Goal: Information Seeking & Learning: Learn about a topic

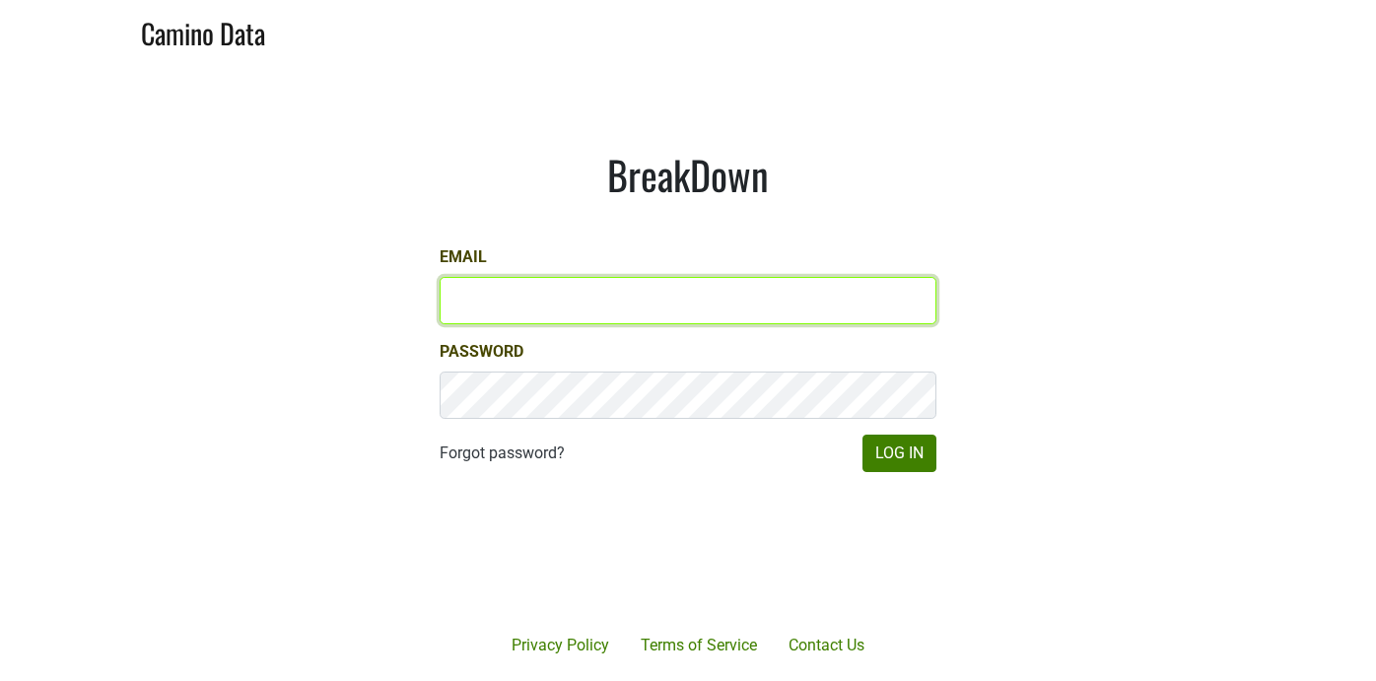
click at [511, 317] on input "Email" at bounding box center [688, 300] width 497 height 47
type input "sean@mommenpop.com"
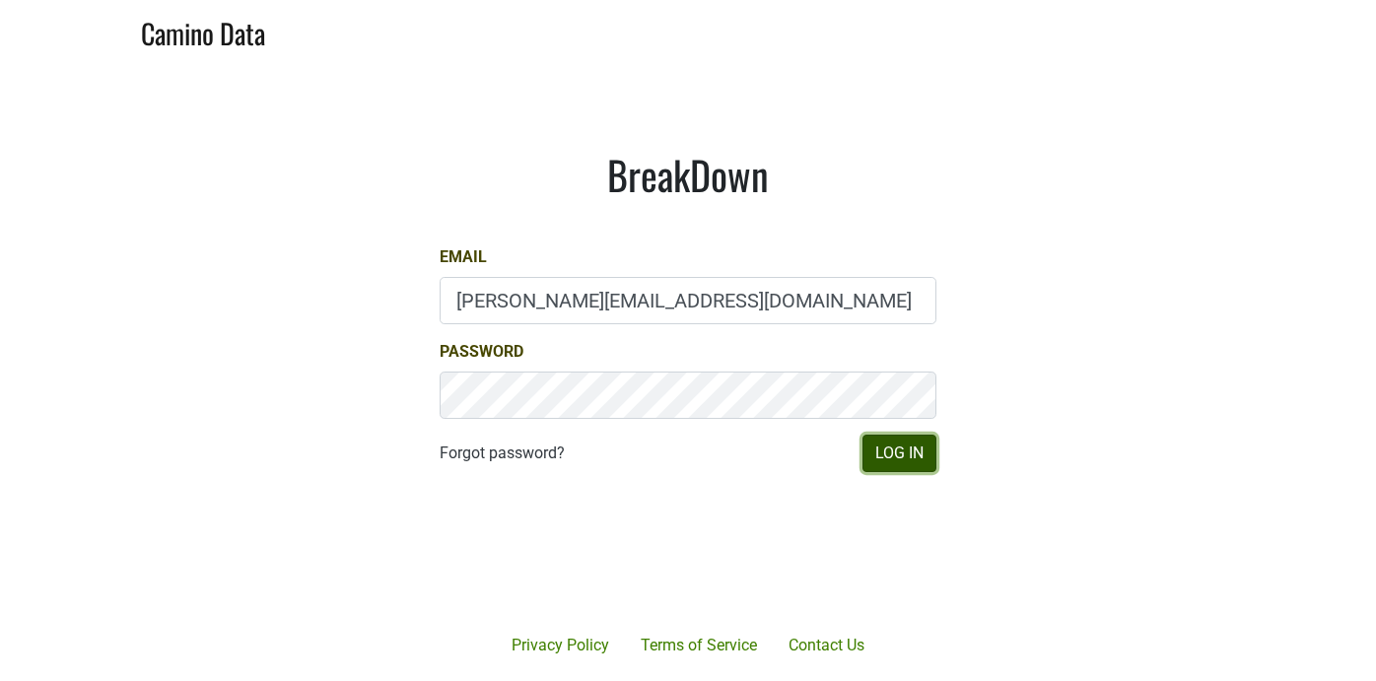
click at [883, 449] on button "Log In" at bounding box center [900, 453] width 74 height 37
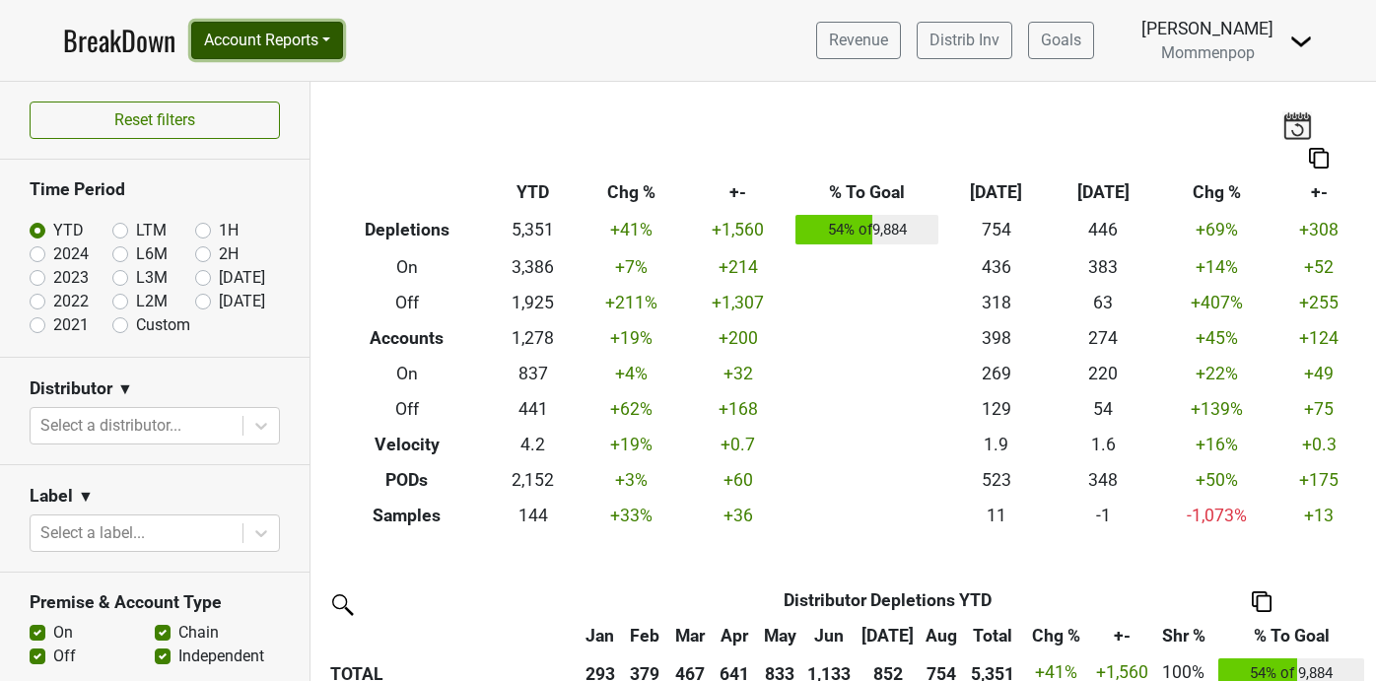
click at [317, 44] on button "Account Reports" at bounding box center [267, 40] width 152 height 37
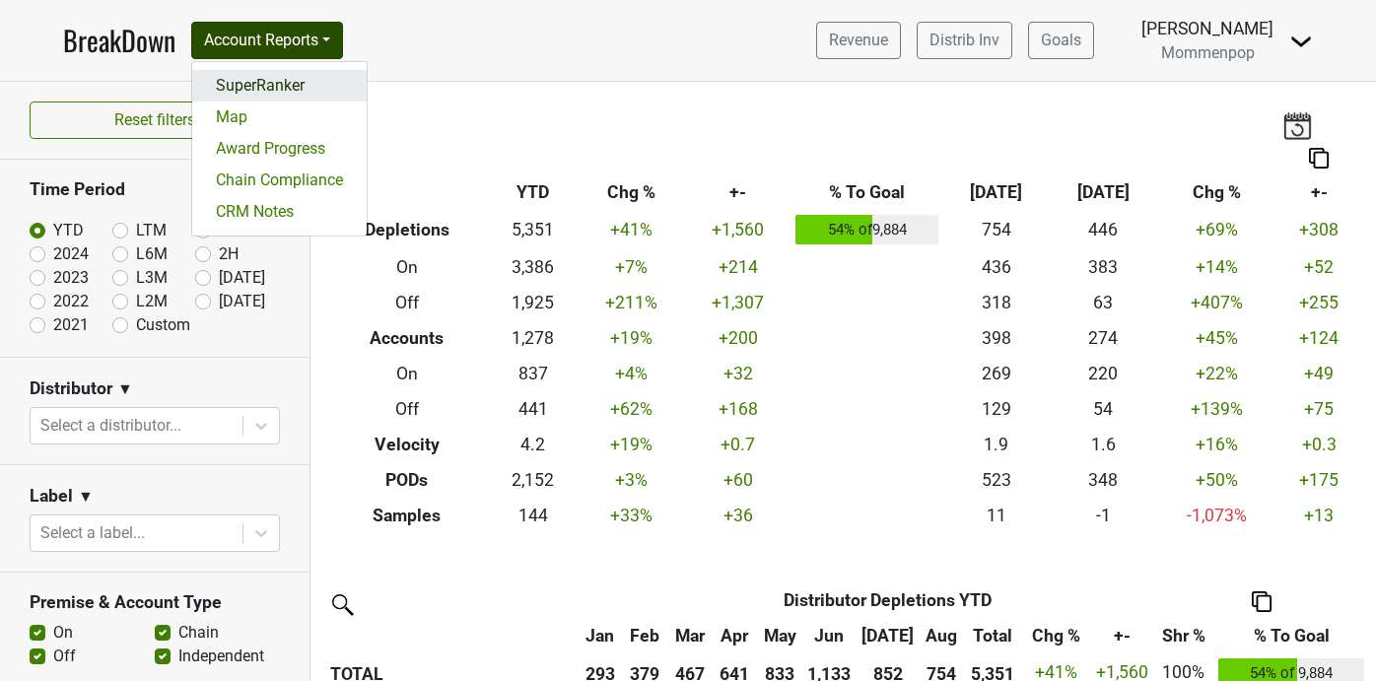
click at [301, 86] on link "SuperRanker" at bounding box center [279, 86] width 175 height 32
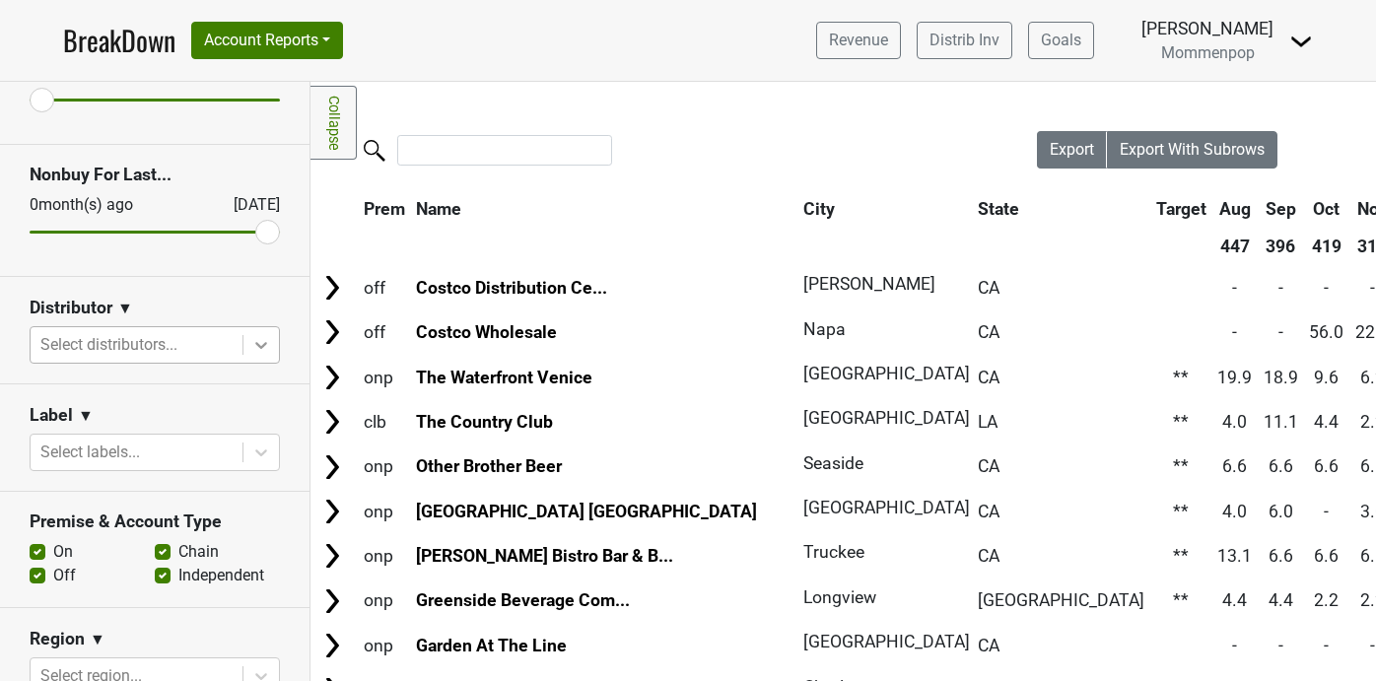
scroll to position [164, 0]
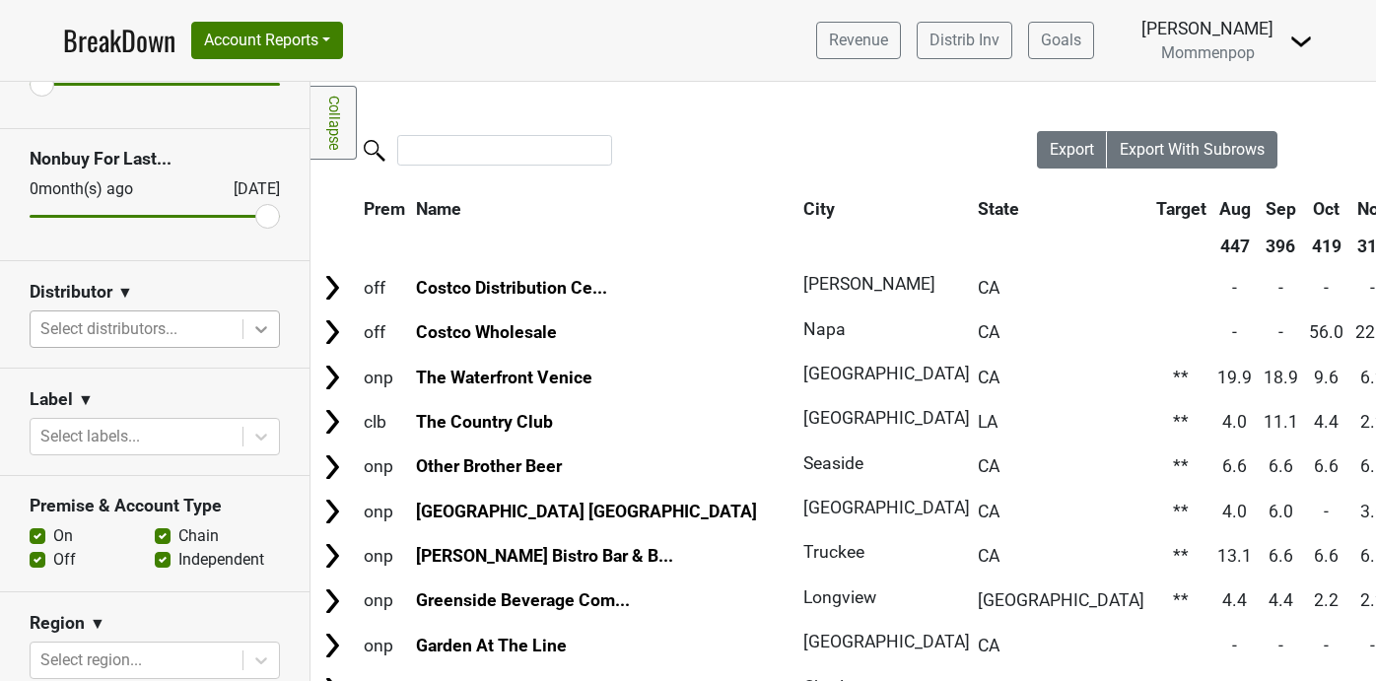
click at [265, 327] on icon at bounding box center [261, 329] width 12 height 7
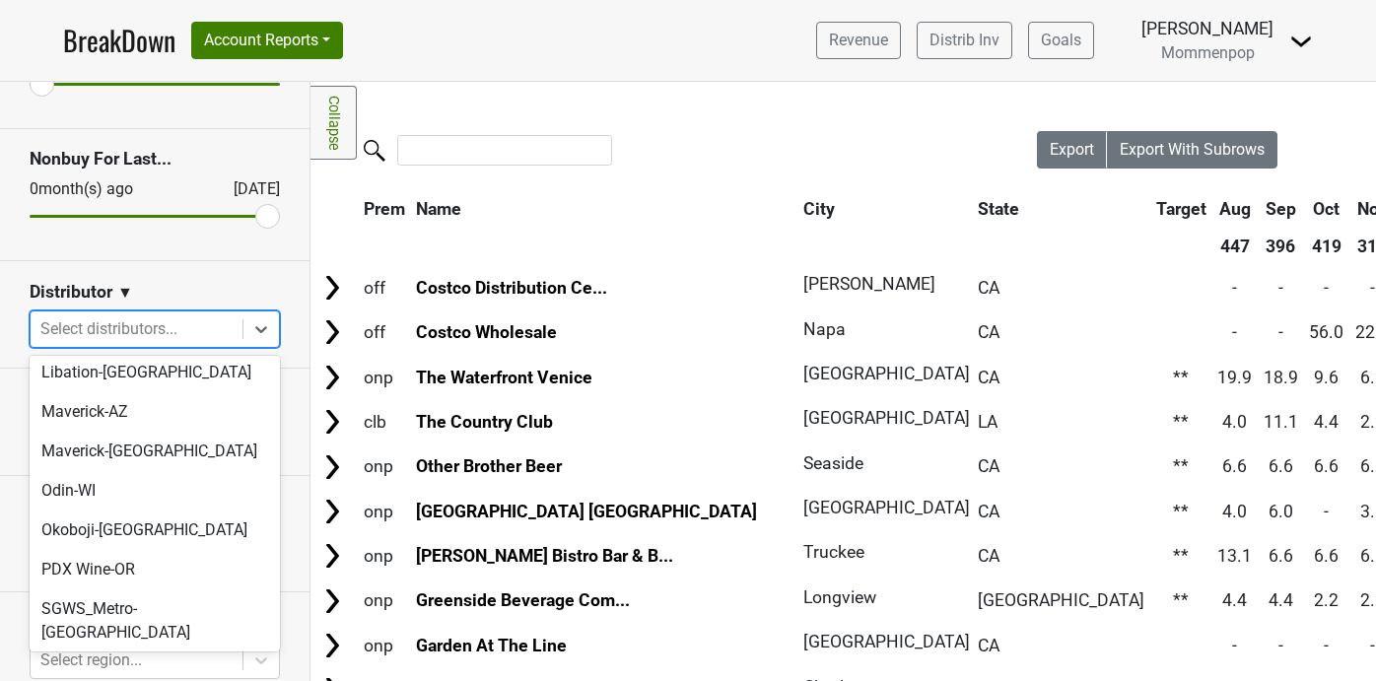
scroll to position [619, 0]
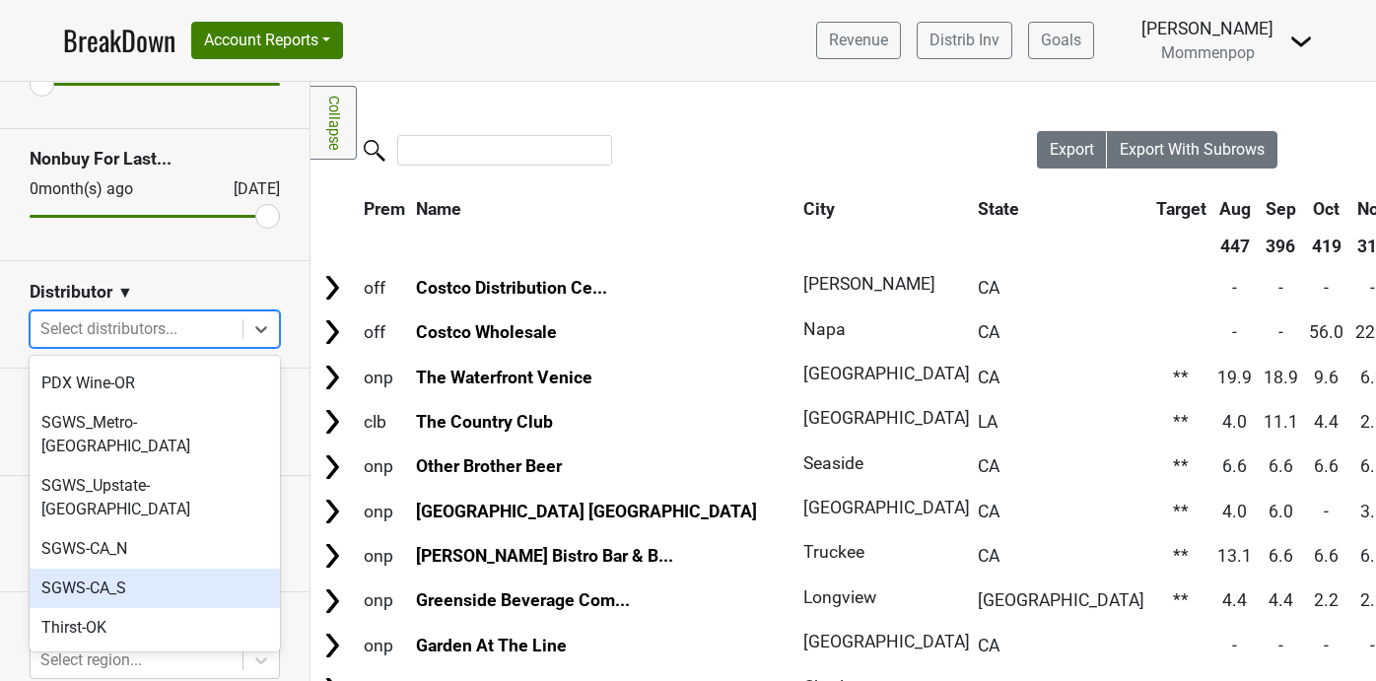
click at [163, 569] on div "SGWS-CA_S" at bounding box center [155, 588] width 250 height 39
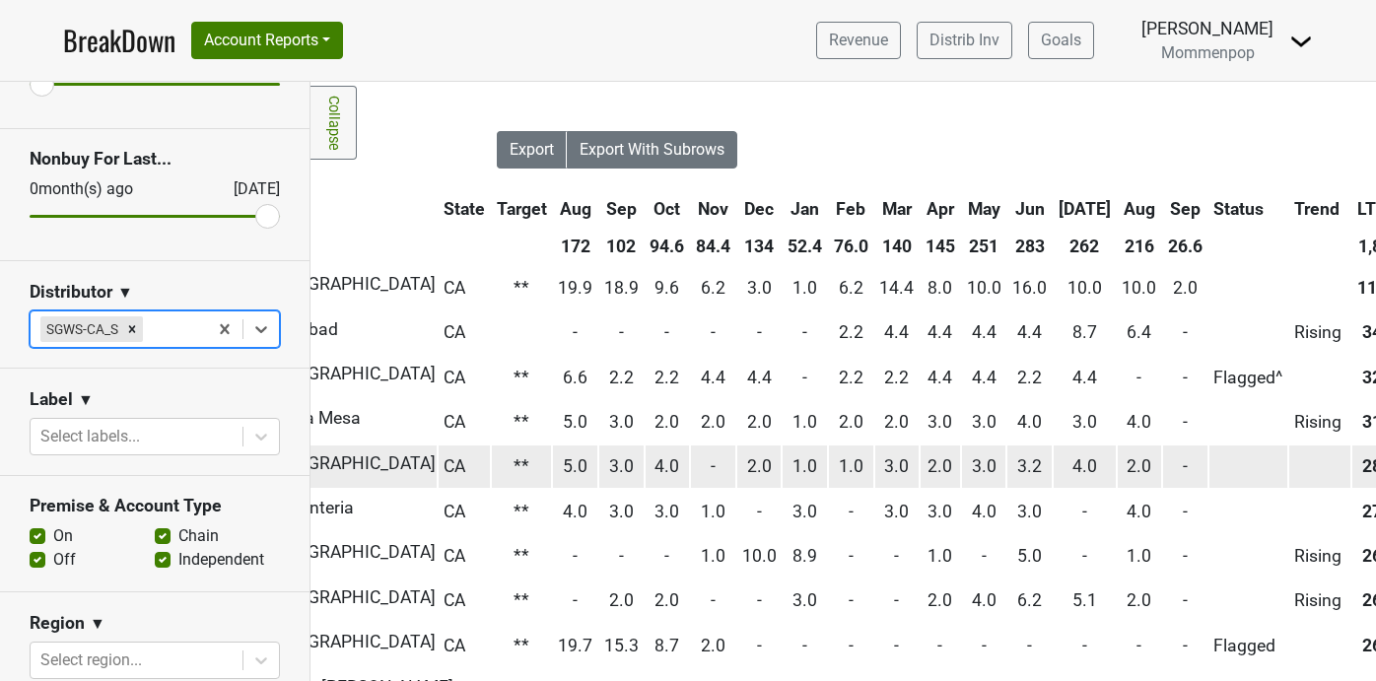
scroll to position [0, 556]
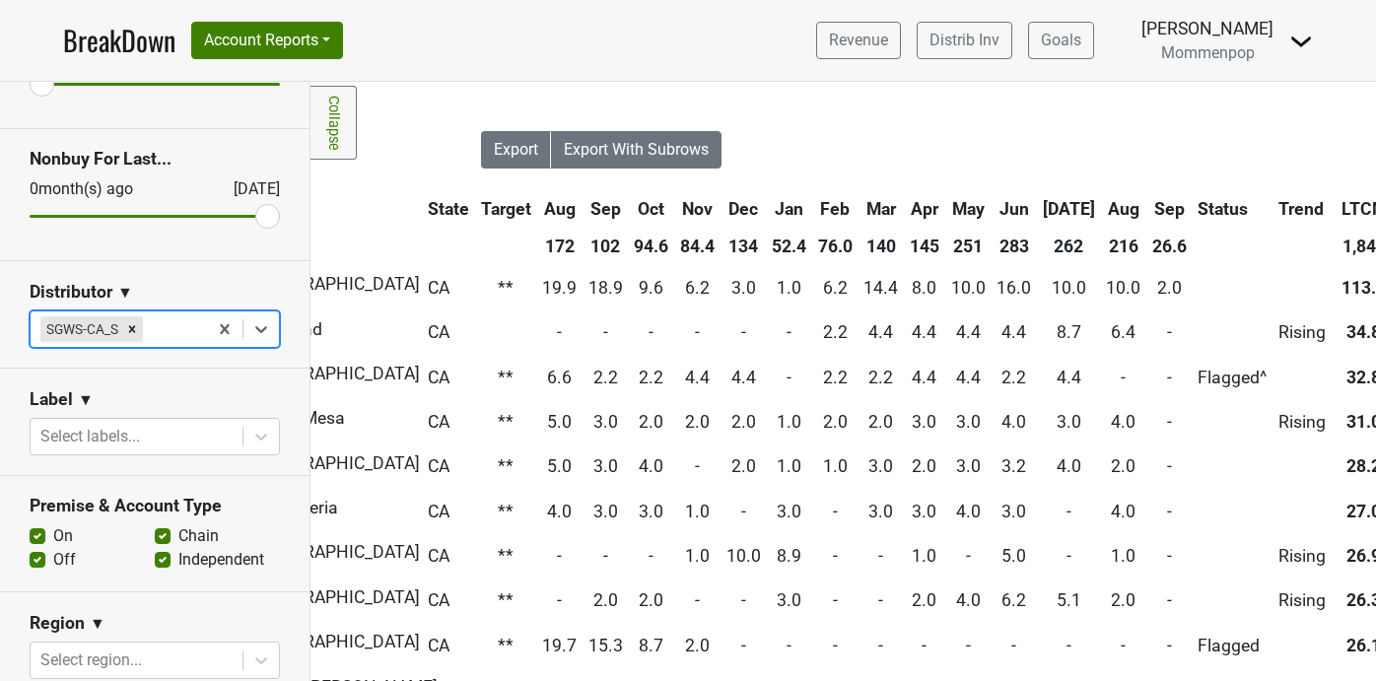
click at [1148, 204] on th "Sep" at bounding box center [1170, 208] width 44 height 35
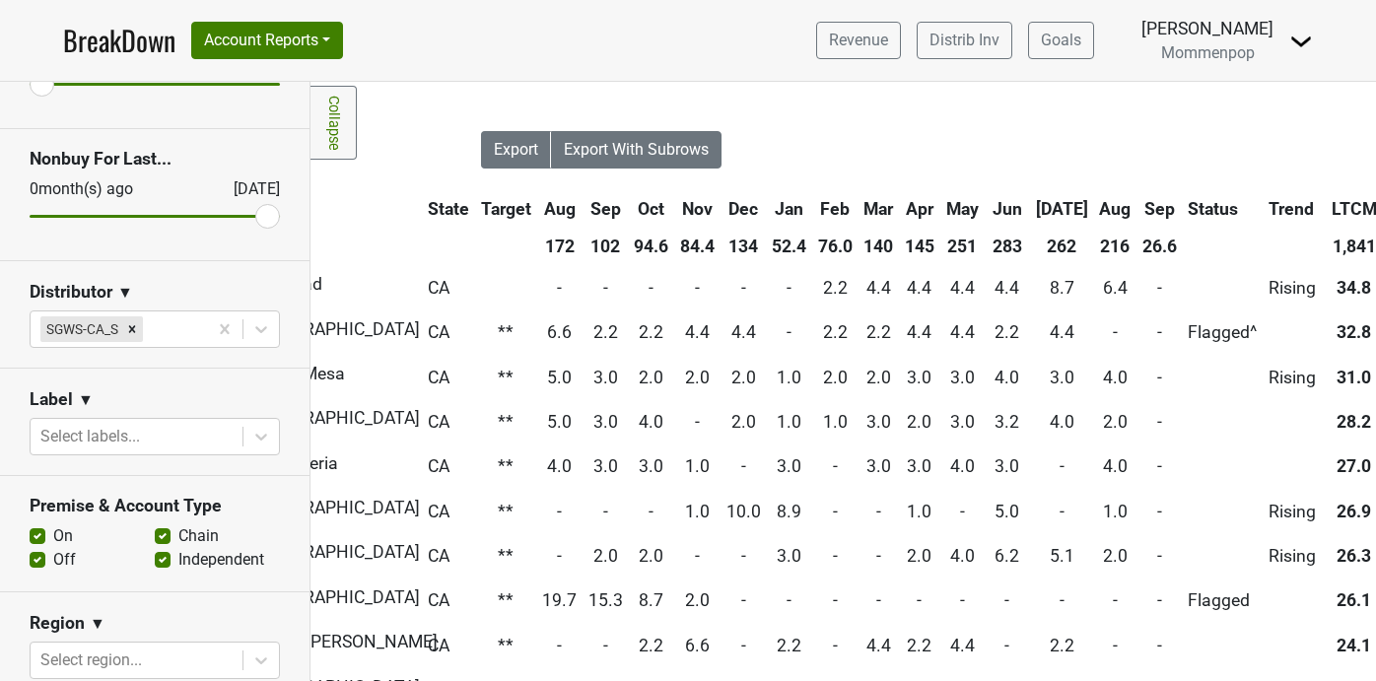
click at [1138, 204] on th "Sep" at bounding box center [1160, 208] width 44 height 35
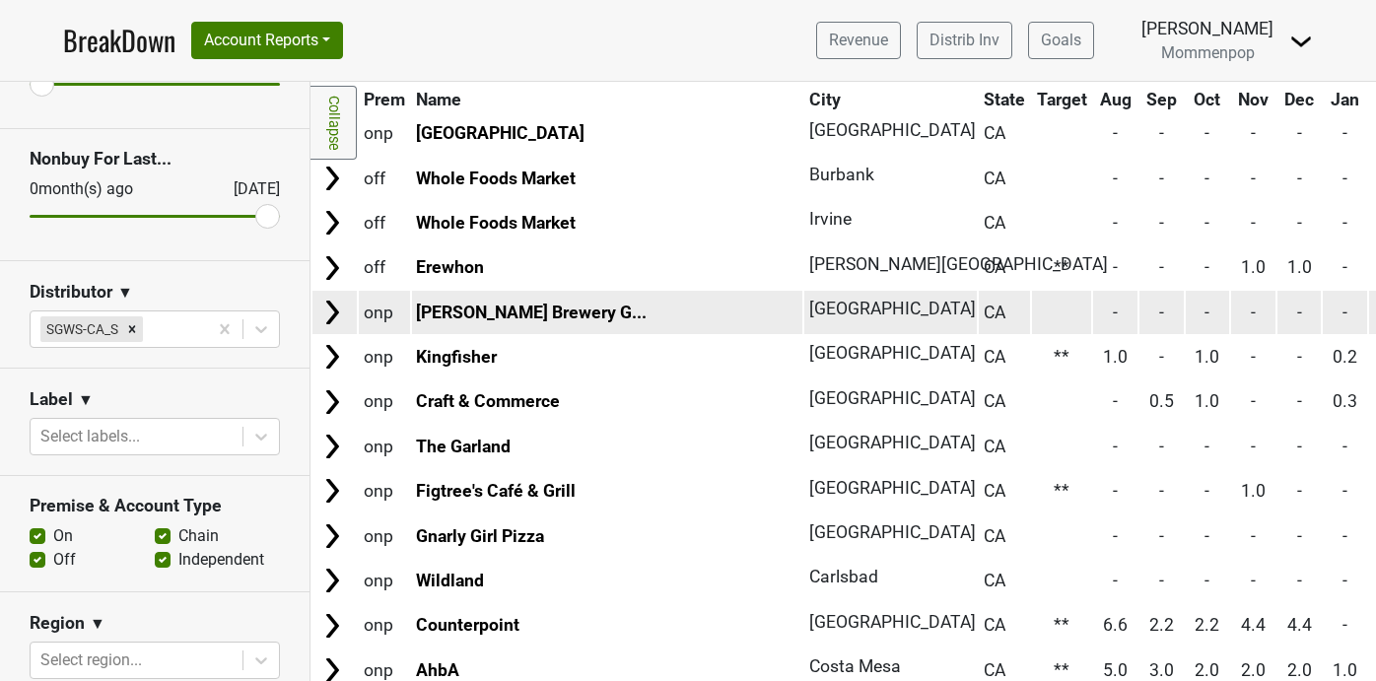
scroll to position [506, 0]
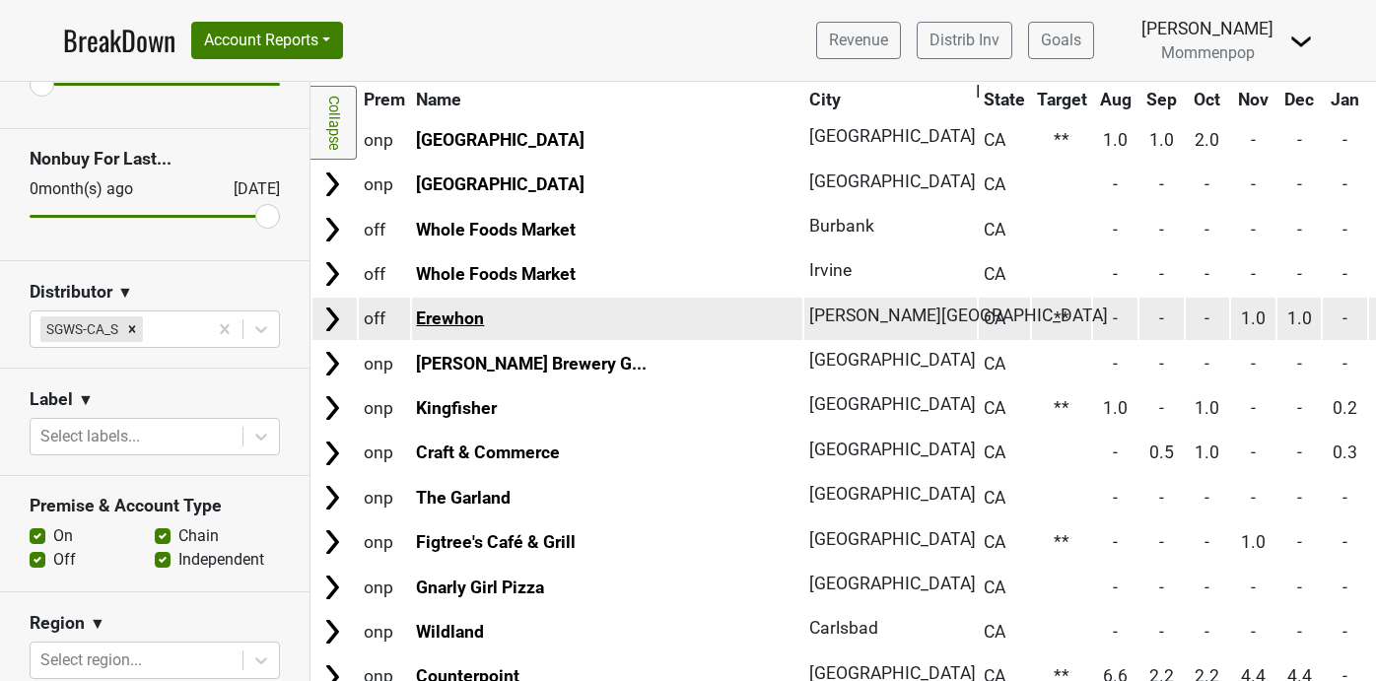
click at [425, 319] on link "Erewhon" at bounding box center [450, 319] width 68 height 20
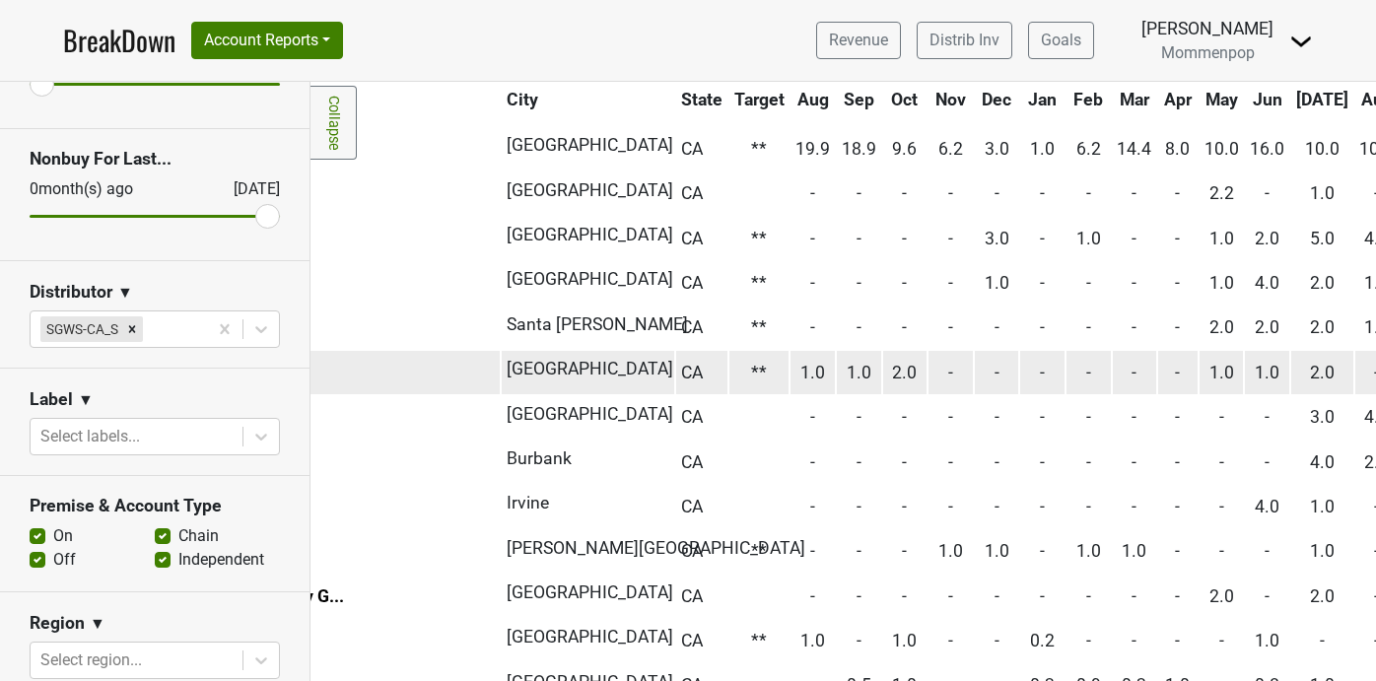
scroll to position [273, 363]
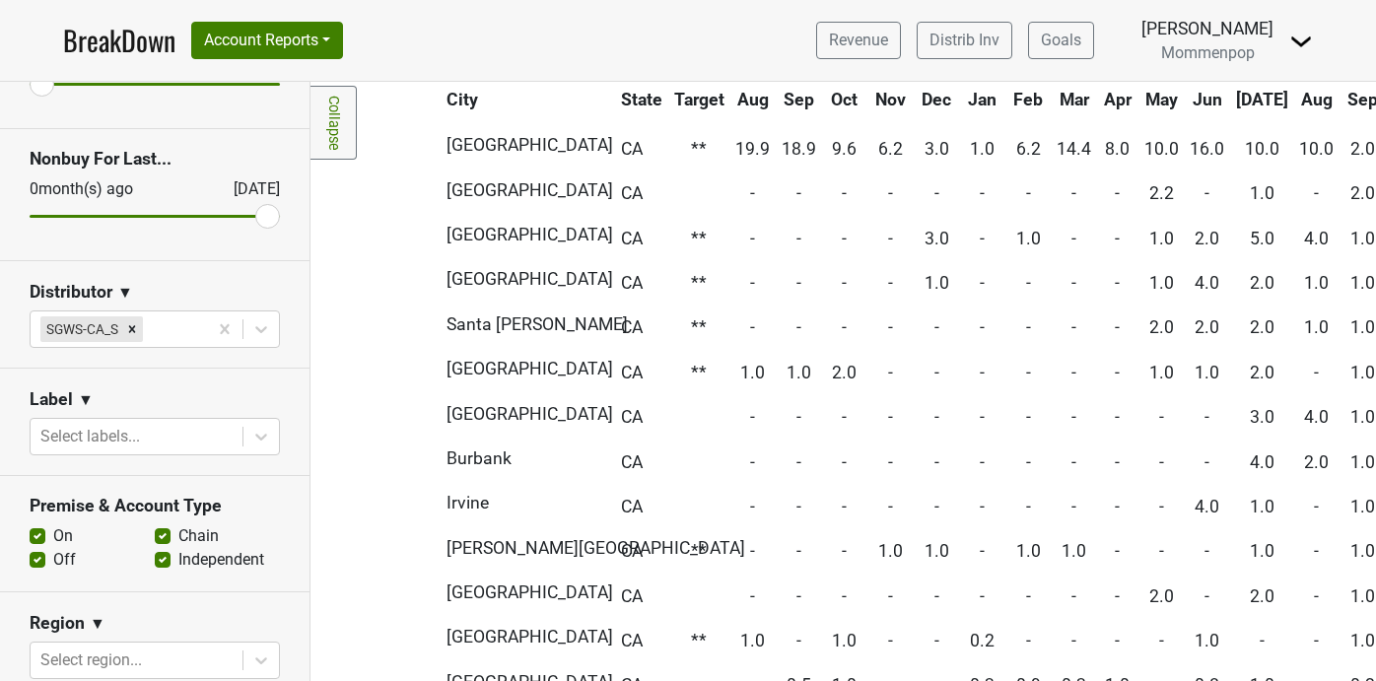
click at [1295, 98] on th "Aug" at bounding box center [1317, 99] width 44 height 35
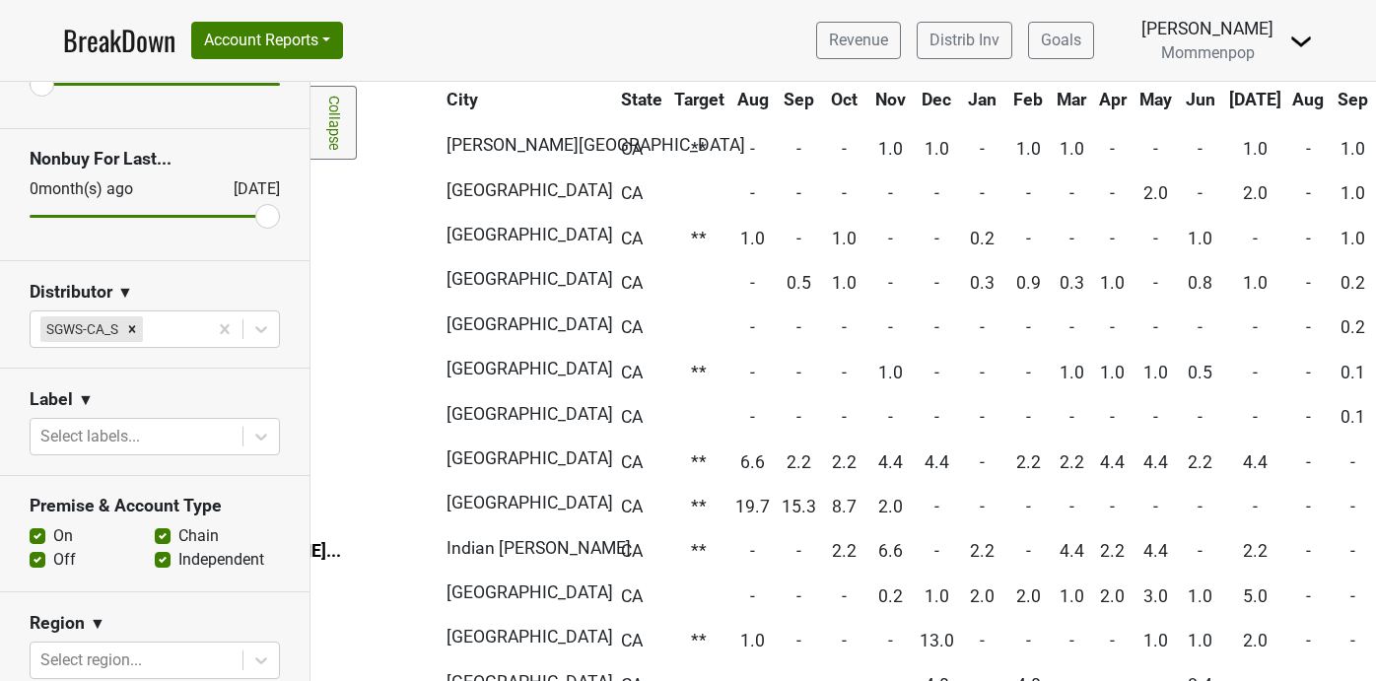
click at [1289, 98] on th "Aug" at bounding box center [1309, 99] width 41 height 35
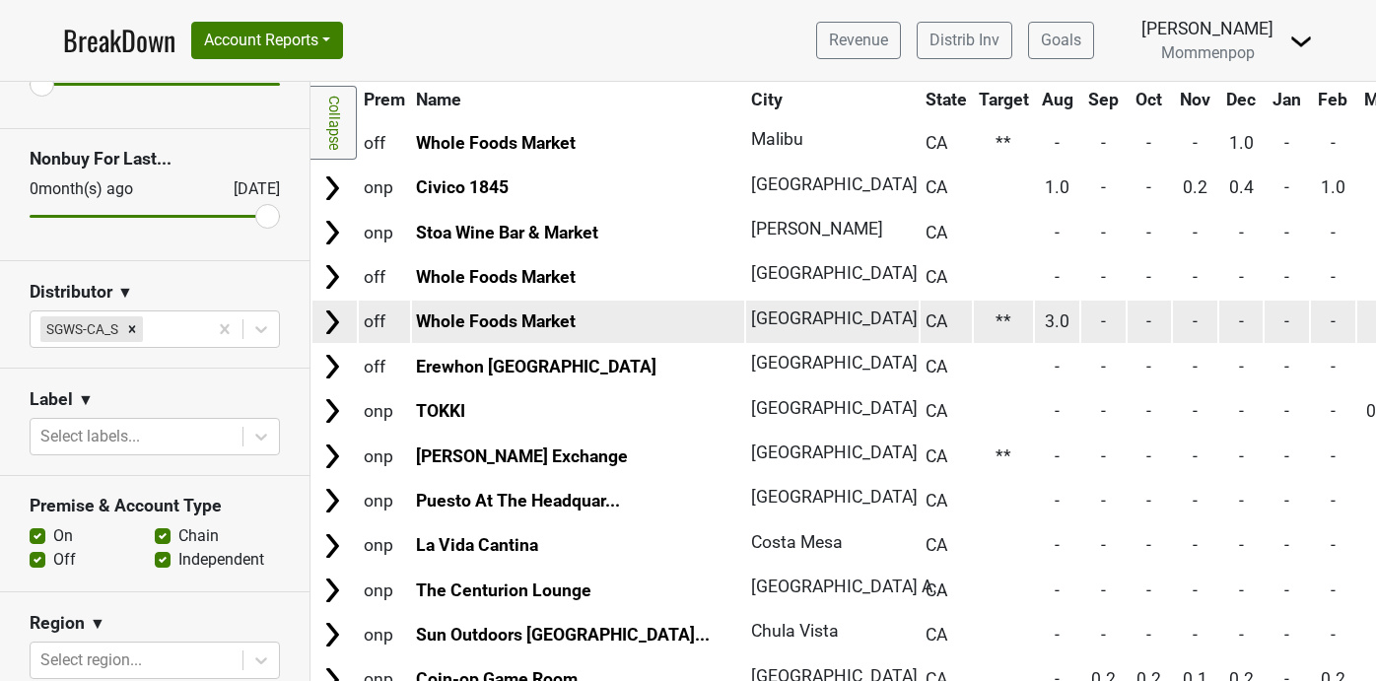
scroll to position [3863, 0]
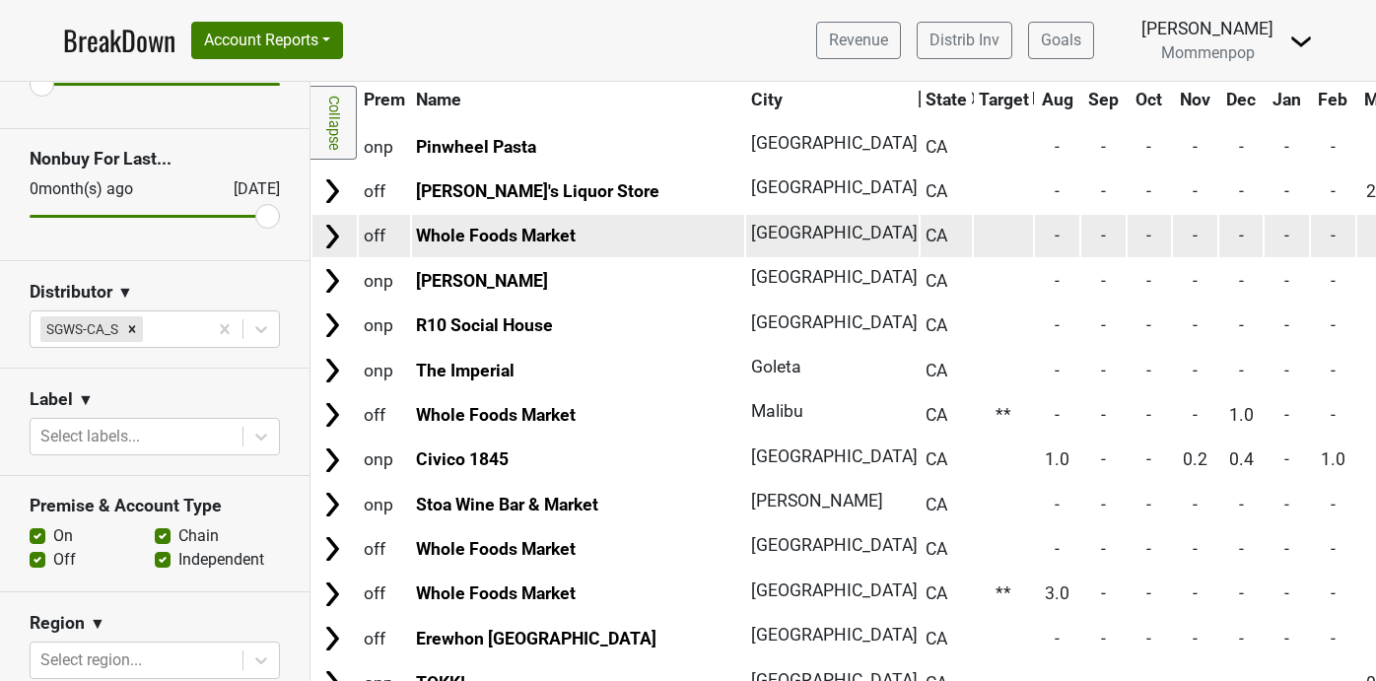
click at [551, 225] on td "Whole Foods Market" at bounding box center [578, 236] width 333 height 42
click at [545, 240] on link "Whole Foods Market" at bounding box center [496, 236] width 160 height 20
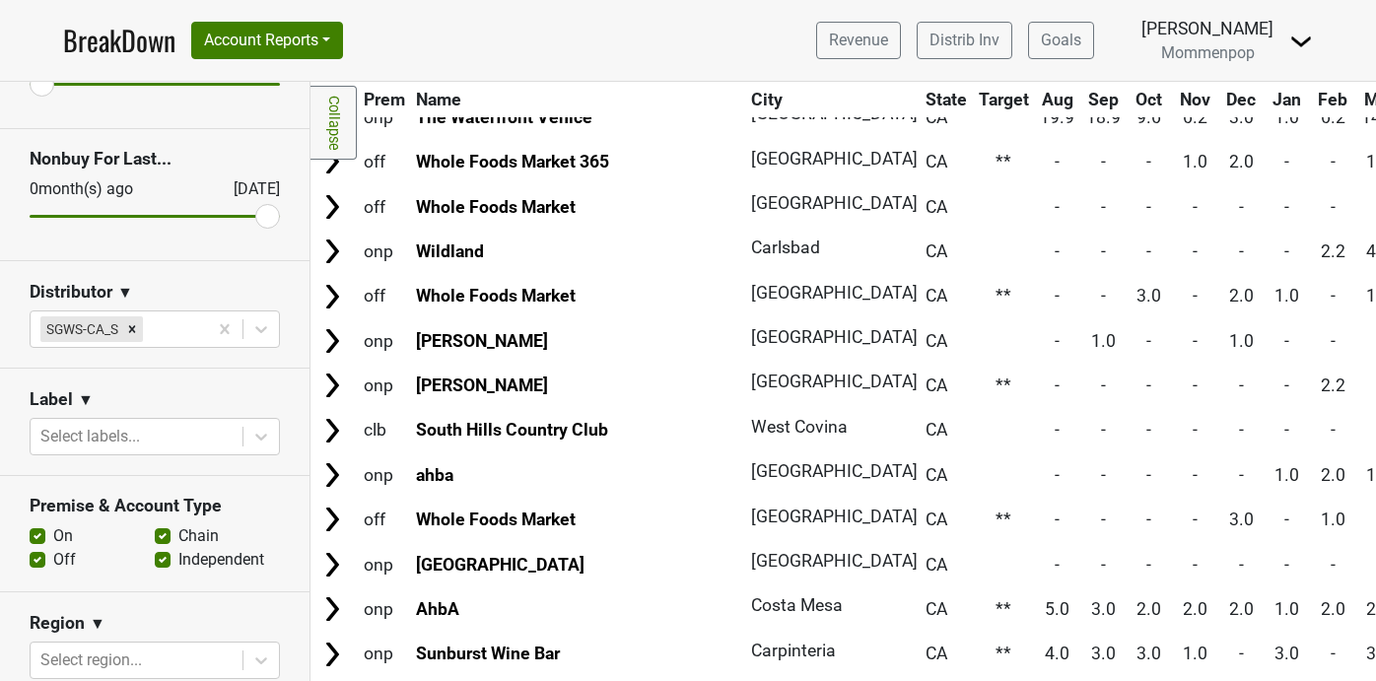
scroll to position [0, 0]
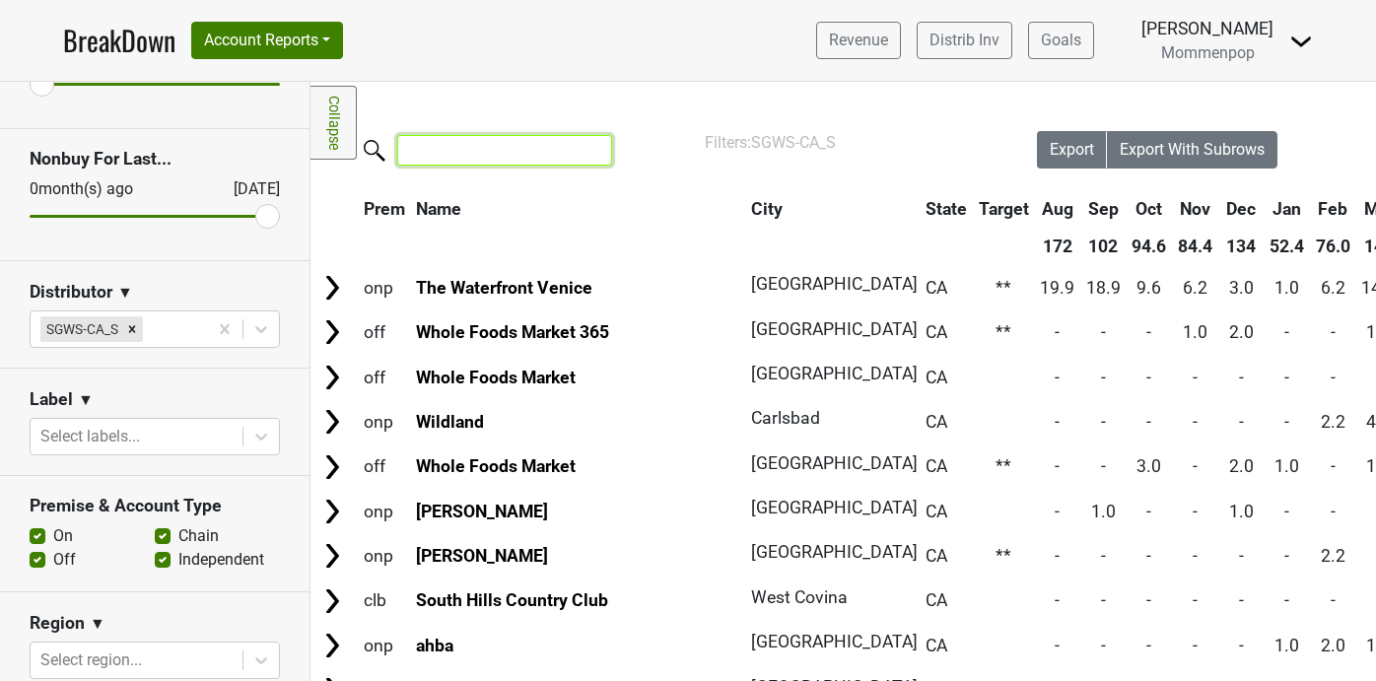
click at [457, 153] on input "search" at bounding box center [504, 150] width 215 height 31
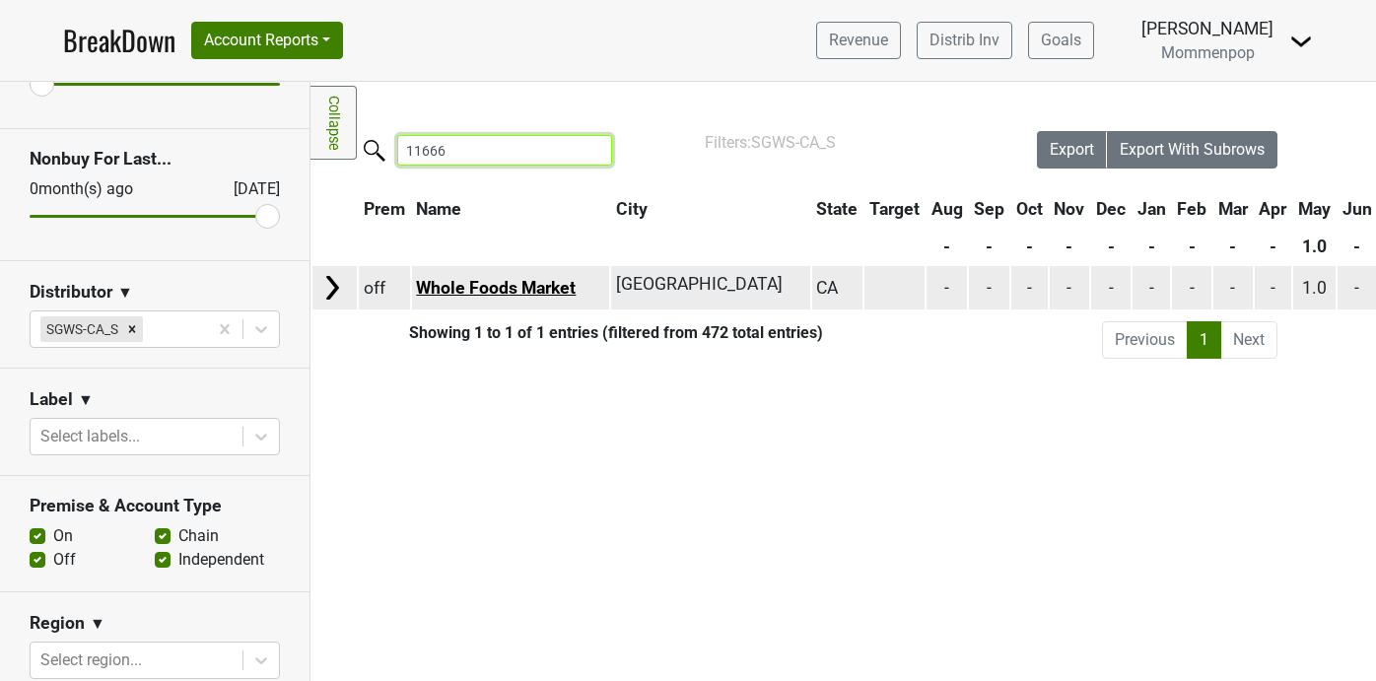
type input "11666"
click at [484, 285] on link "Whole Foods Market" at bounding box center [496, 288] width 160 height 20
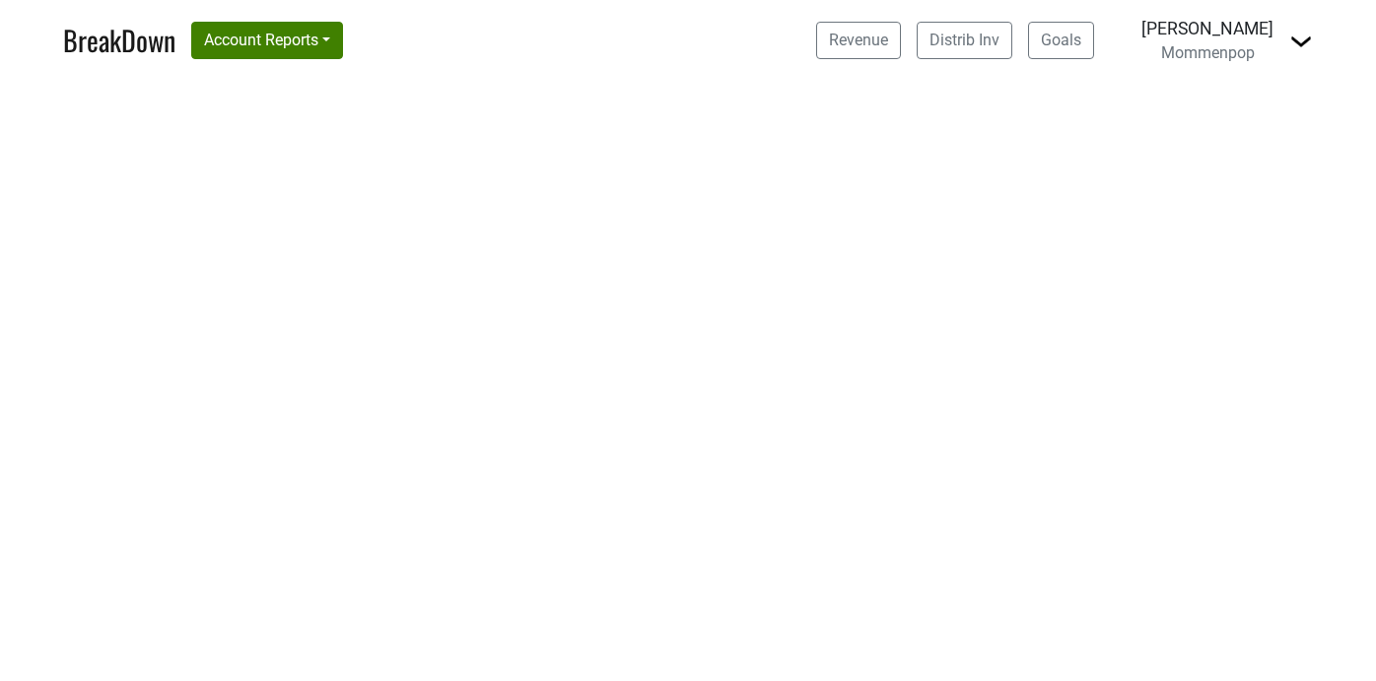
select select "CA"
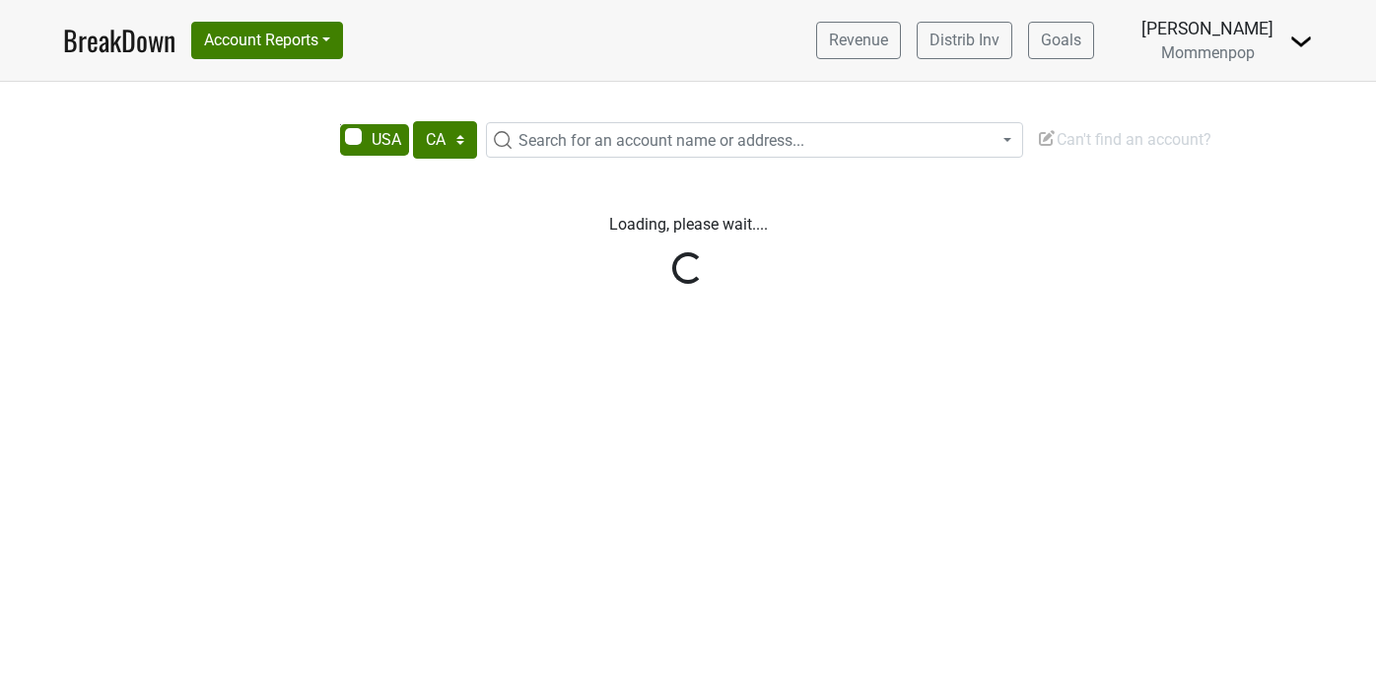
select select "CA"
